Goal: Task Accomplishment & Management: Use online tool/utility

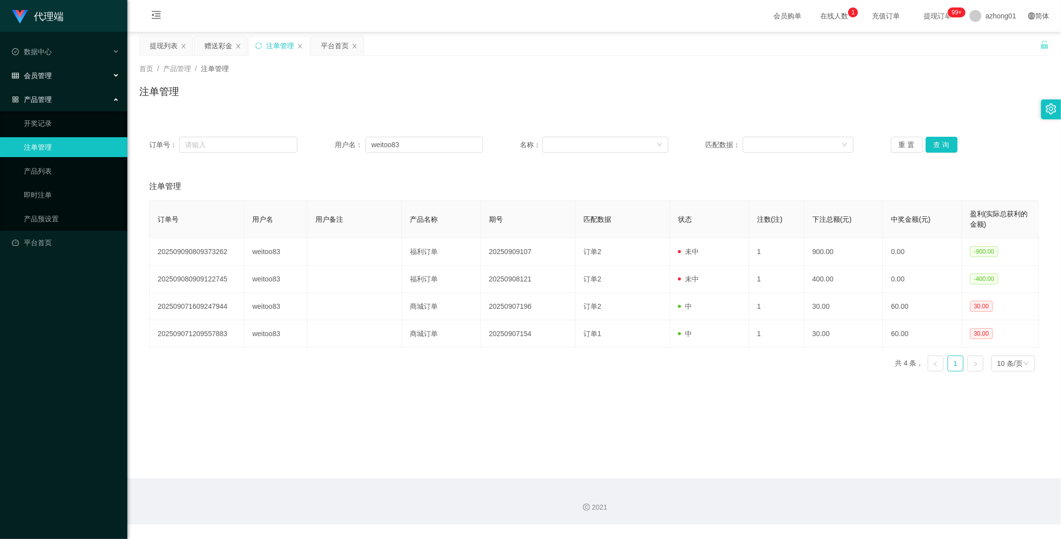
click at [44, 72] on span "会员管理" at bounding box center [32, 76] width 40 height 8
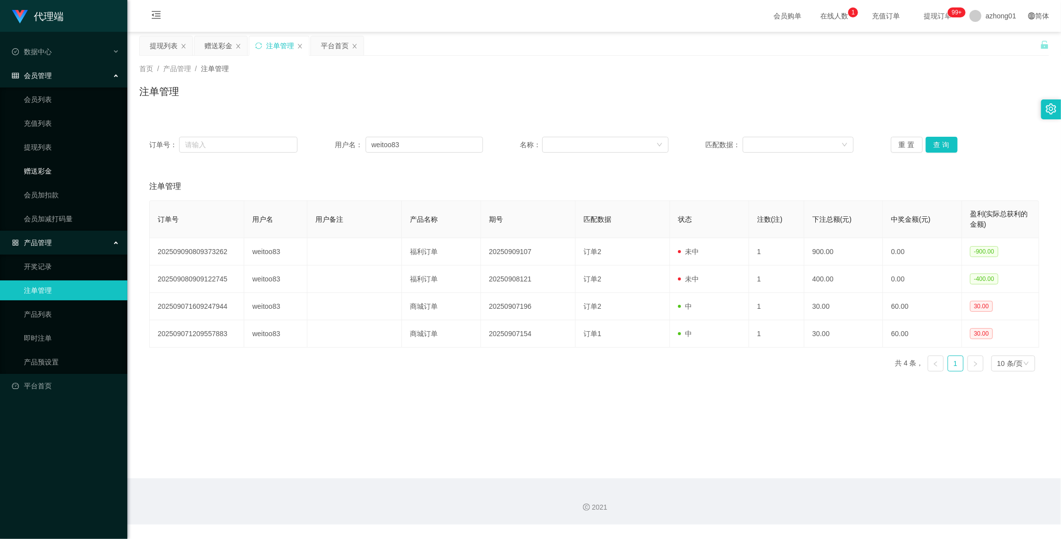
click at [34, 172] on link "赠送彩金" at bounding box center [71, 171] width 95 height 20
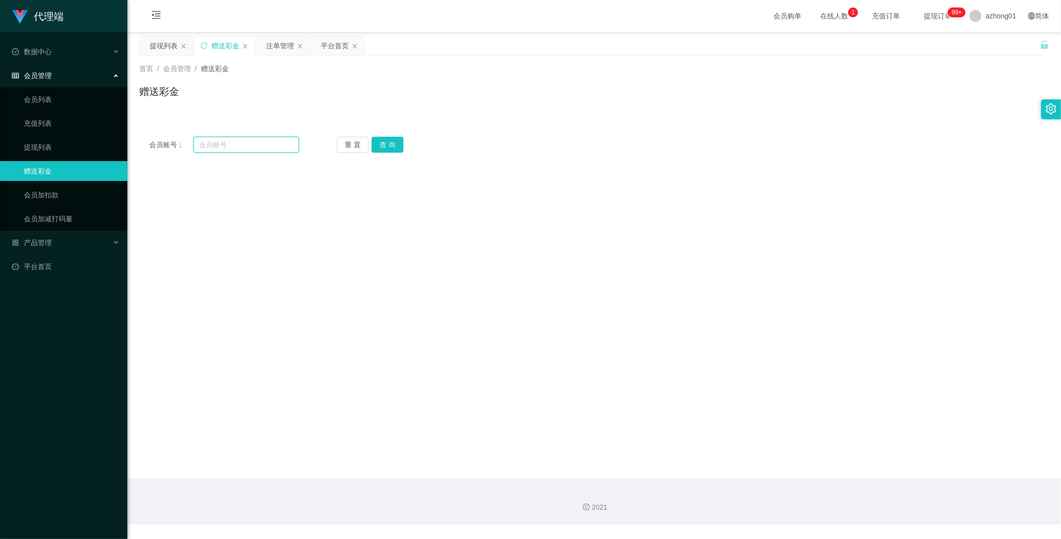
click at [245, 145] on input "text" at bounding box center [246, 145] width 106 height 16
paste input "HeanHiong"
type input "HeanHiong"
click at [372, 146] on button "查 询" at bounding box center [388, 145] width 32 height 16
click at [280, 420] on main "关闭左侧 关闭右侧 关闭其它 刷新页面 提现列表 赠送彩金 注单管理 平台首页 首页 / 会员管理 / 赠送彩金 / 赠送彩金 会员账号： HeanHiong…" at bounding box center [594, 255] width 934 height 447
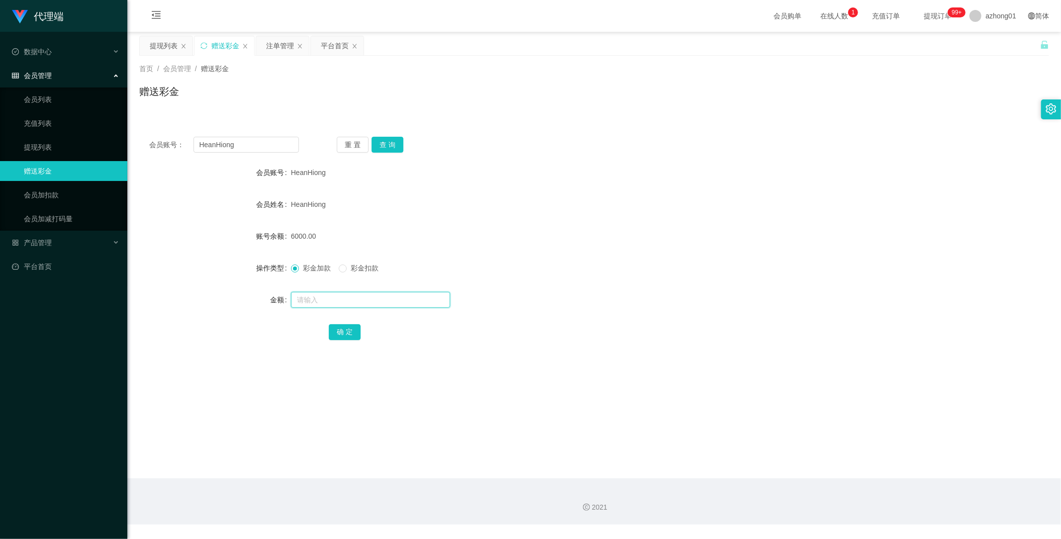
click at [343, 296] on input "text" at bounding box center [370, 300] width 159 height 16
type input "14700"
click at [176, 338] on div "确 定" at bounding box center [594, 332] width 910 height 20
click at [355, 332] on button "确 定" at bounding box center [345, 332] width 32 height 16
